Goal: Find specific page/section: Find specific page/section

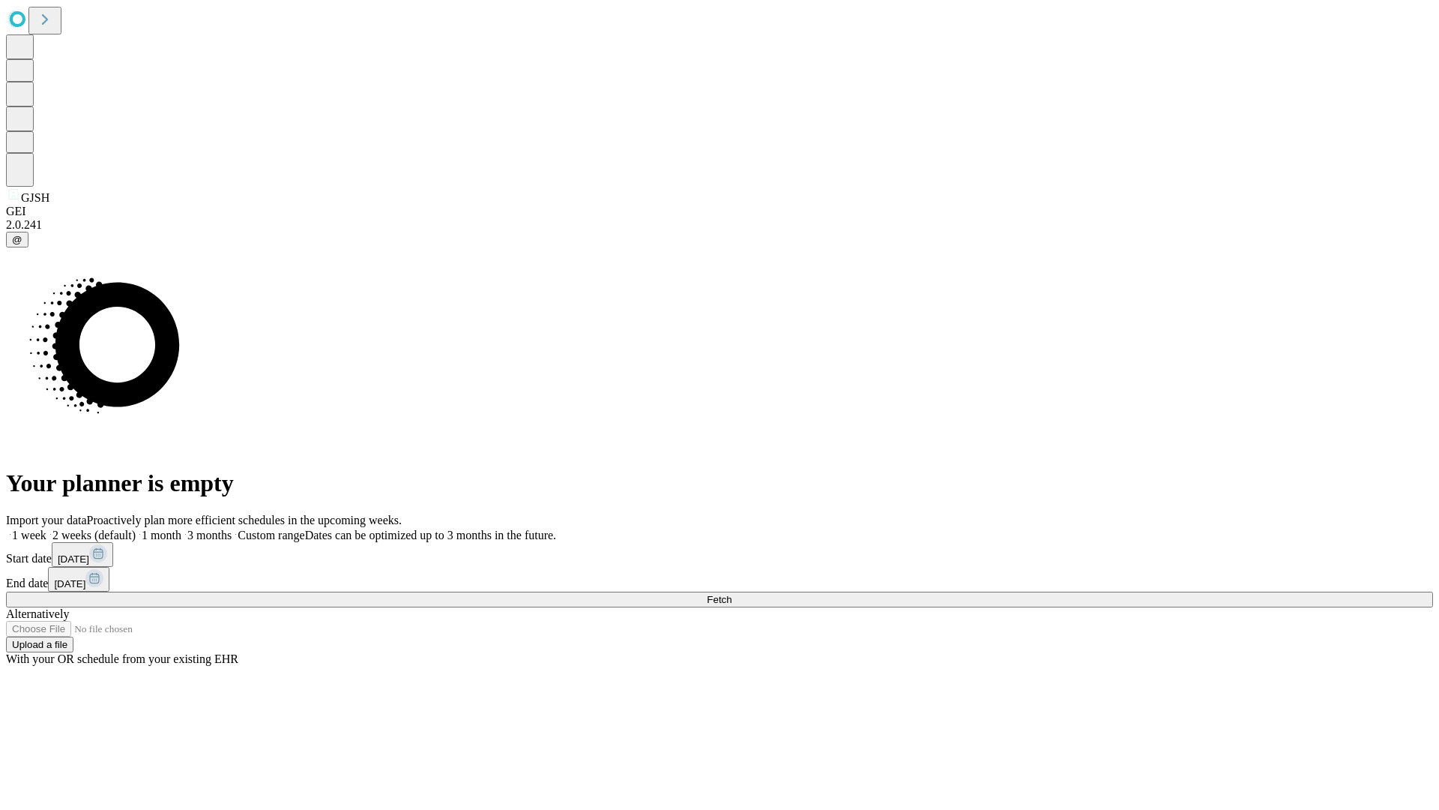
click at [732, 594] on span "Fetch" at bounding box center [719, 599] width 25 height 11
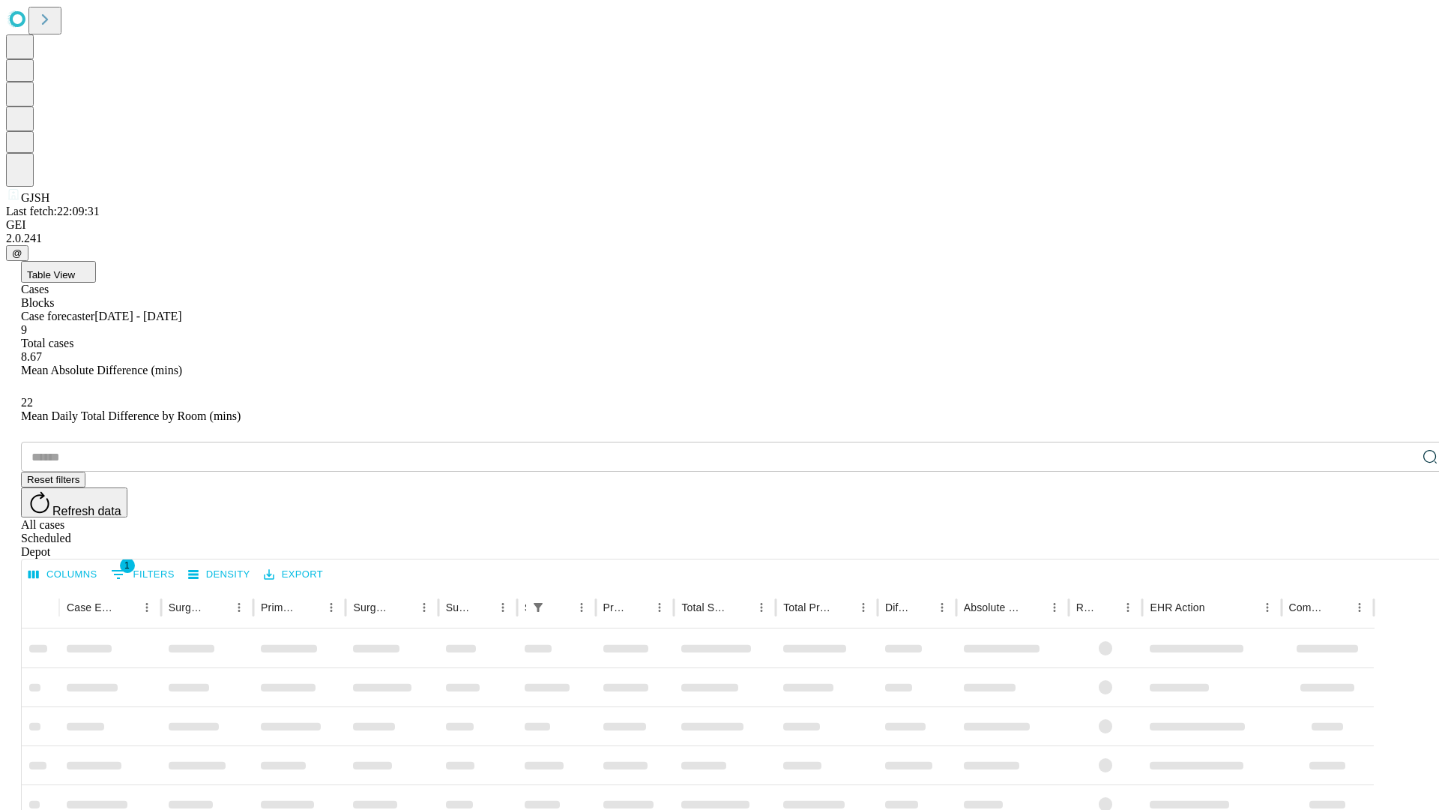
click at [1400, 545] on div "Depot" at bounding box center [734, 551] width 1427 height 13
